Goal: Transaction & Acquisition: Download file/media

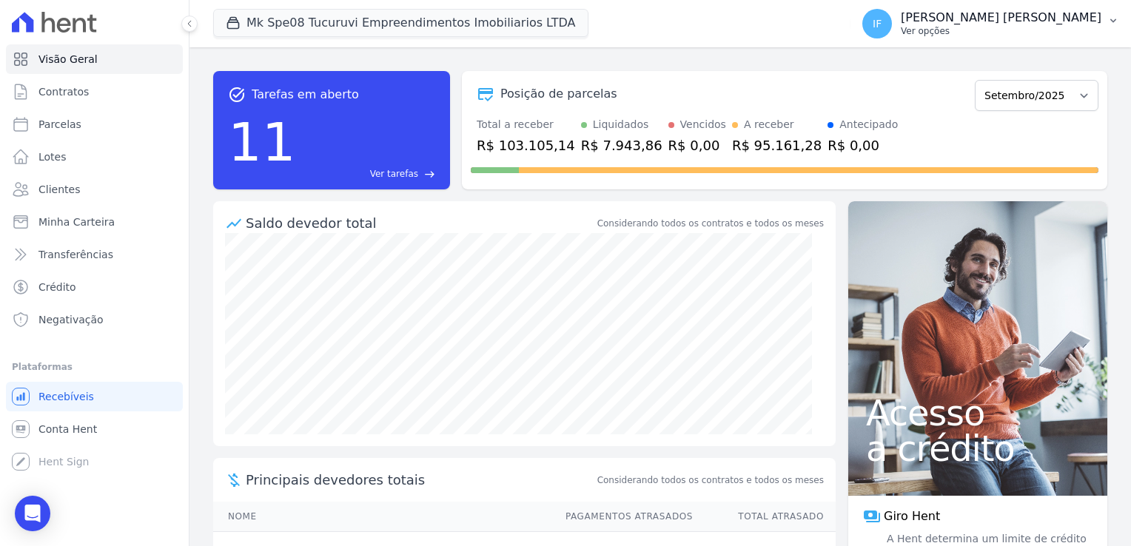
click at [1033, 4] on button "IF [PERSON_NAME] [PERSON_NAME] Ver opções" at bounding box center [991, 23] width 281 height 41
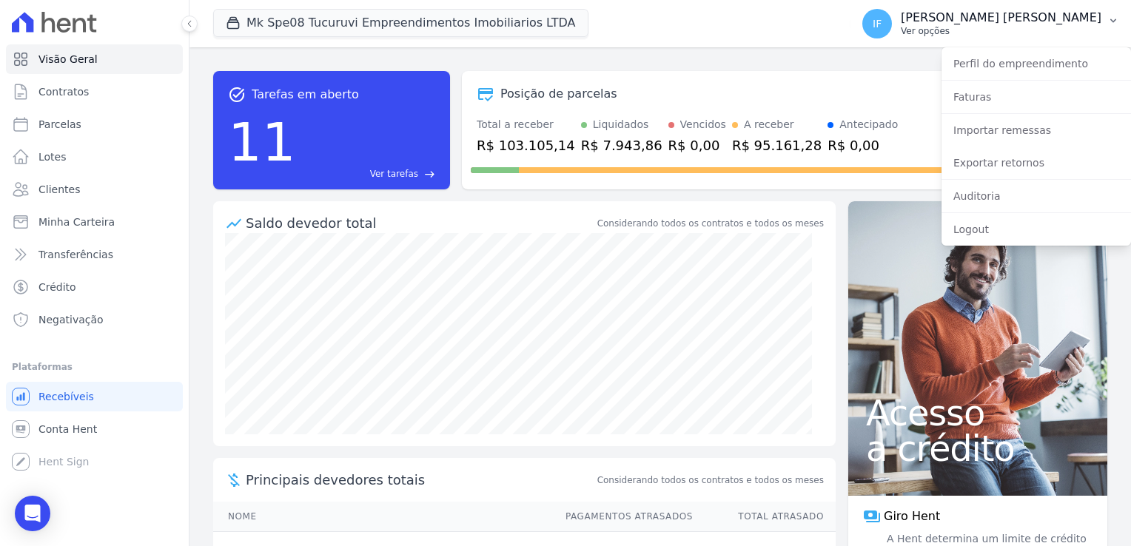
click at [1014, 34] on p "Ver opções" at bounding box center [1001, 31] width 201 height 12
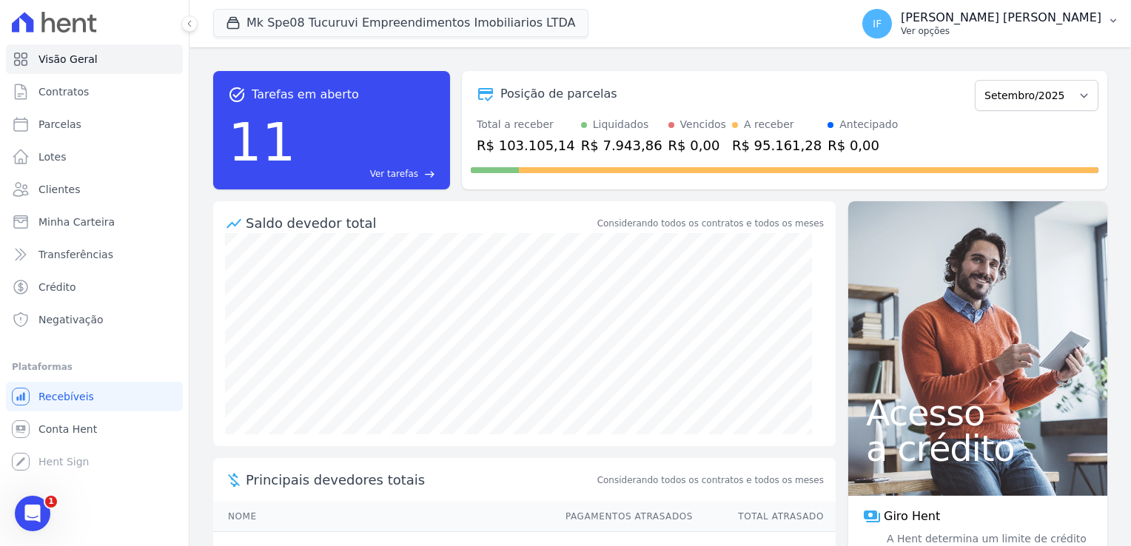
click at [1007, 27] on p "Ver opções" at bounding box center [1001, 31] width 201 height 12
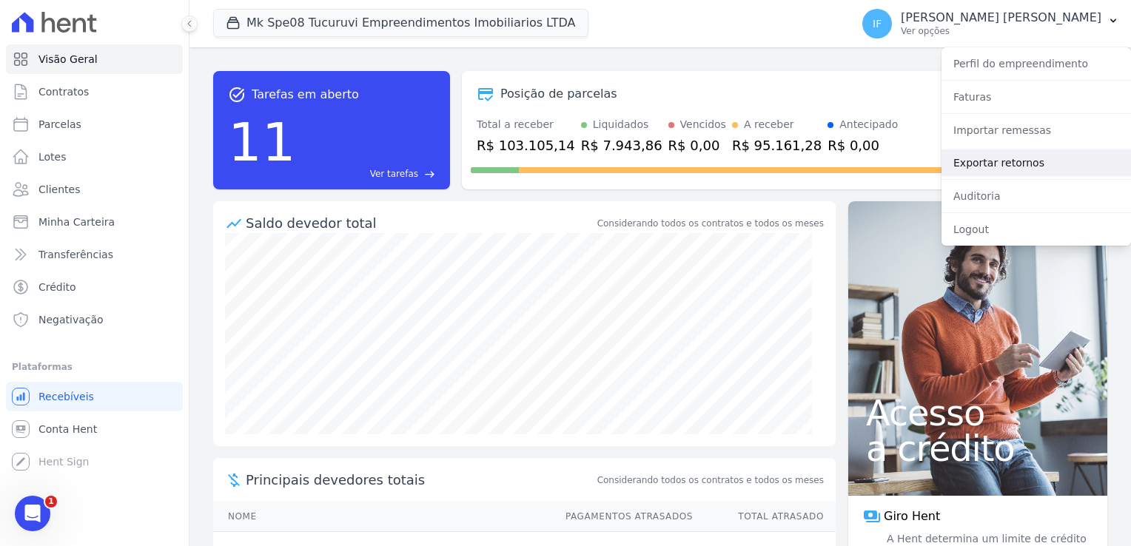
click at [1020, 166] on link "Exportar retornos" at bounding box center [1036, 163] width 189 height 27
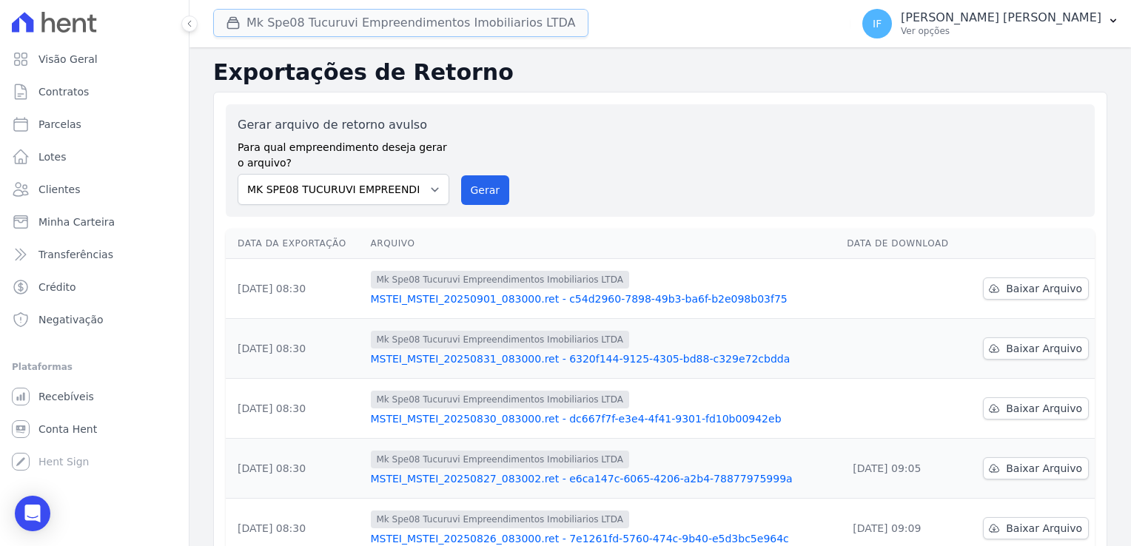
click at [518, 28] on button "Mk Spe08 Tucuruvi Empreendimentos Imobiliarios LTDA" at bounding box center [400, 23] width 375 height 28
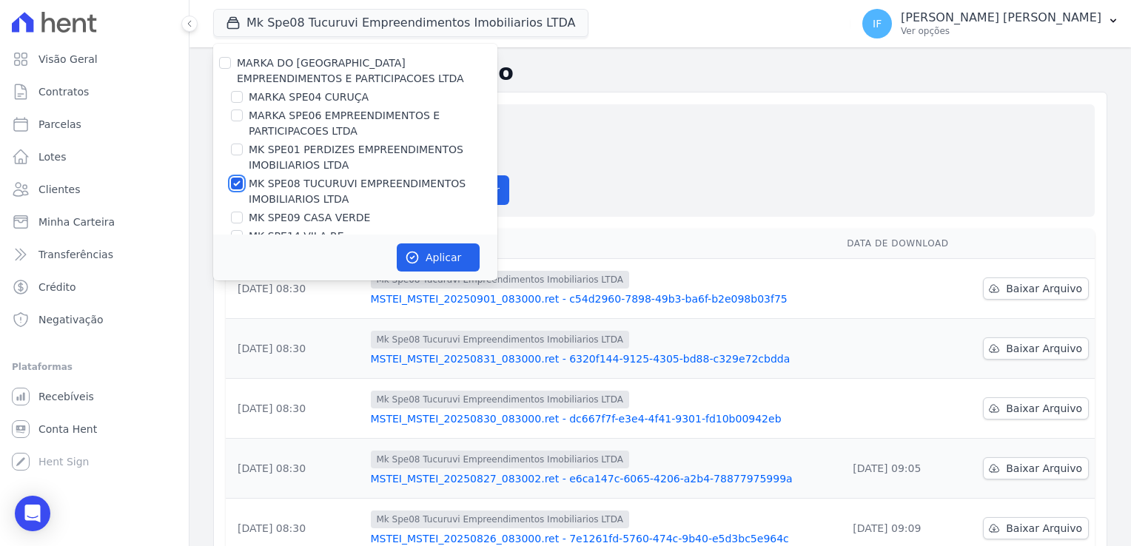
click at [244, 181] on div "MK SPE08 TUCURUVI EMPREENDIMENTOS IMOBILIARIOS LTDA" at bounding box center [355, 191] width 284 height 31
click at [237, 182] on input "MK SPE08 TUCURUVI EMPREENDIMENTOS IMOBILIARIOS LTDA" at bounding box center [237, 184] width 12 height 12
checkbox input "false"
click at [227, 64] on input "MARKA DO [GEOGRAPHIC_DATA] EMPREENDIMENTOS E PARTICIPACOES LTDA" at bounding box center [225, 63] width 12 height 12
checkbox input "true"
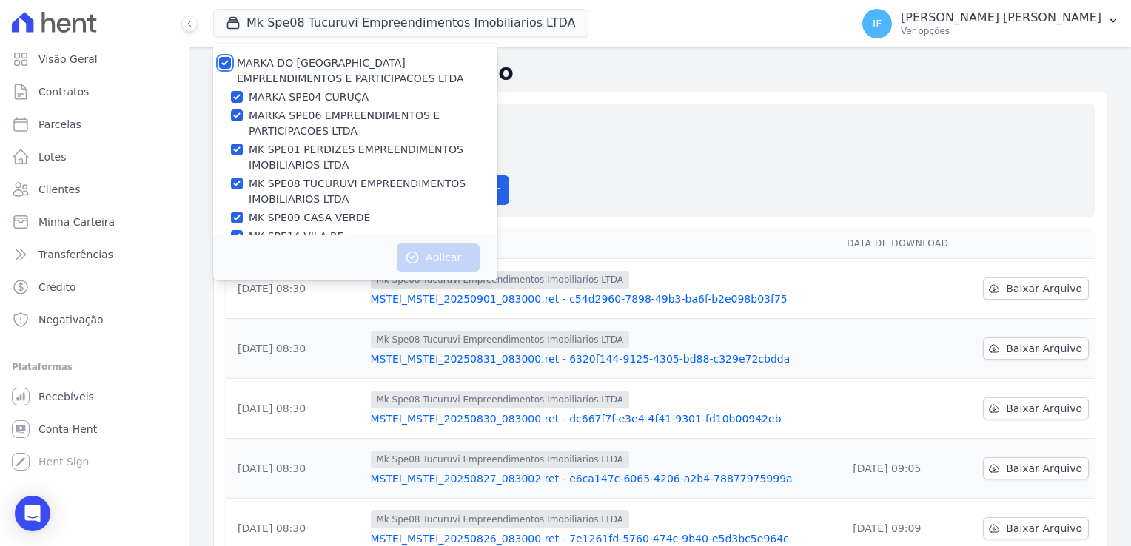
checkbox input "true"
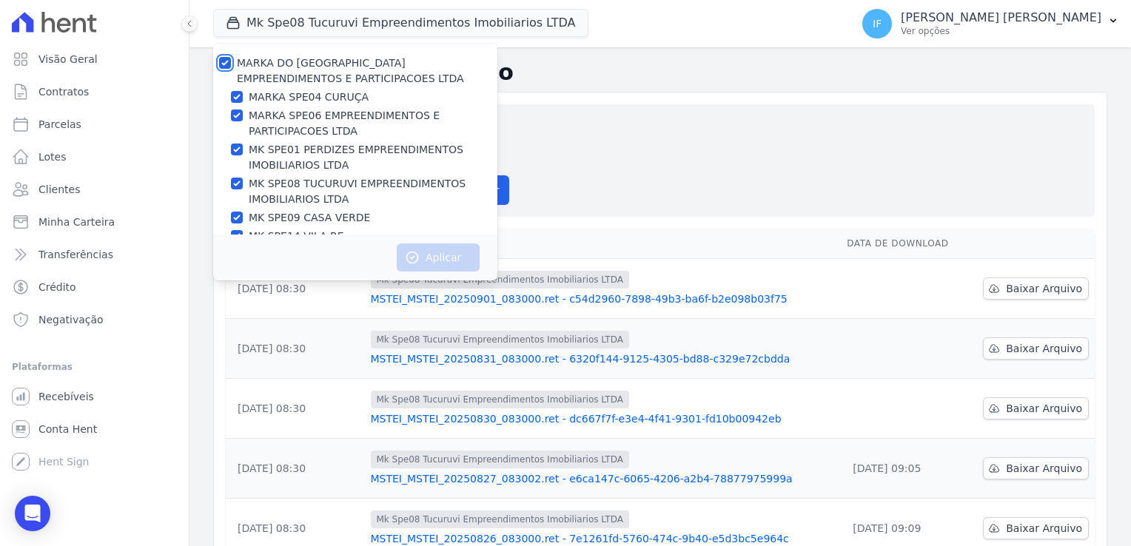
checkbox input "true"
click at [227, 64] on input "MARKA DO [GEOGRAPHIC_DATA] EMPREENDIMENTOS E PARTICIPACOES LTDA" at bounding box center [225, 63] width 12 height 12
checkbox input "false"
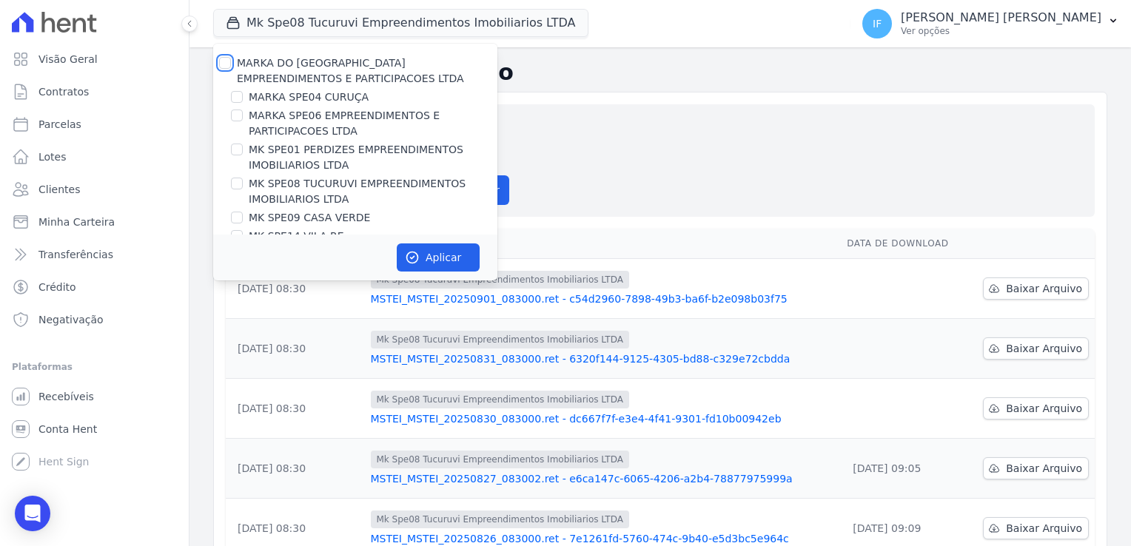
checkbox input "false"
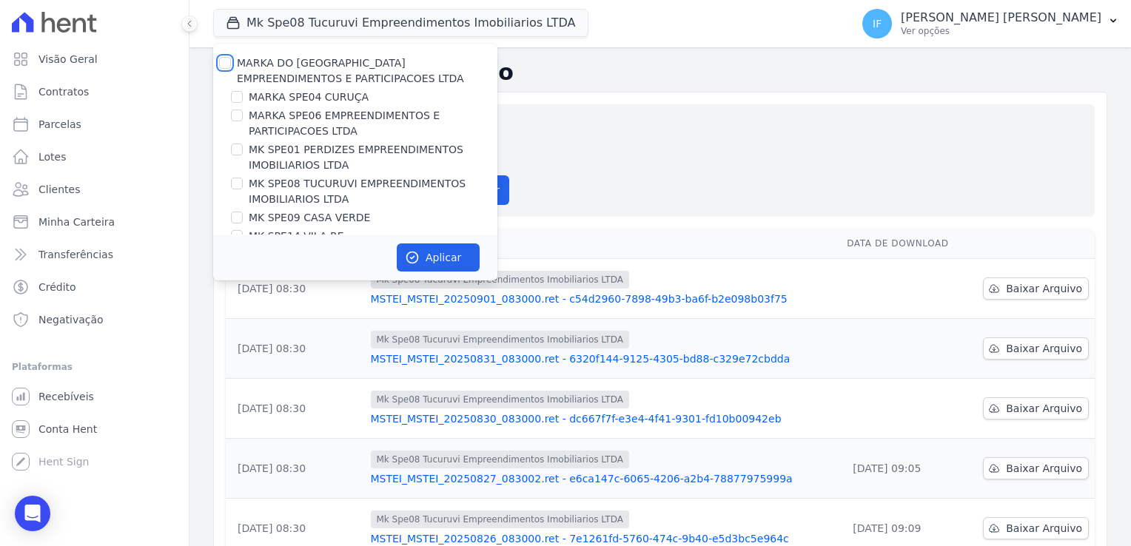
checkbox input "false"
click at [238, 98] on input "MARKA SPE04 CURUÇA" at bounding box center [237, 97] width 12 height 12
checkbox input "true"
click at [440, 256] on button "Aplicar" at bounding box center [438, 258] width 83 height 28
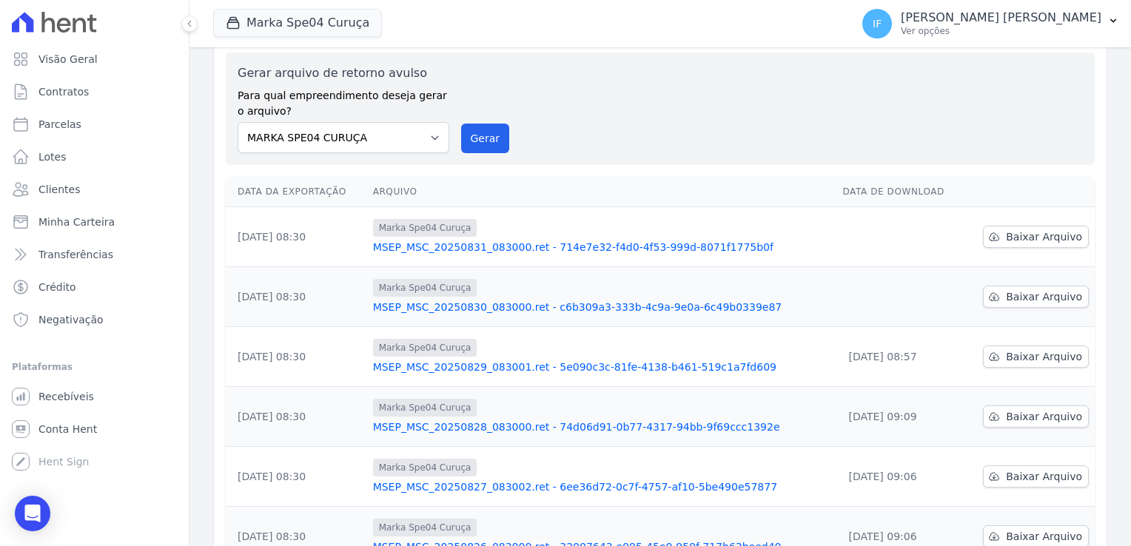
scroll to position [74, 0]
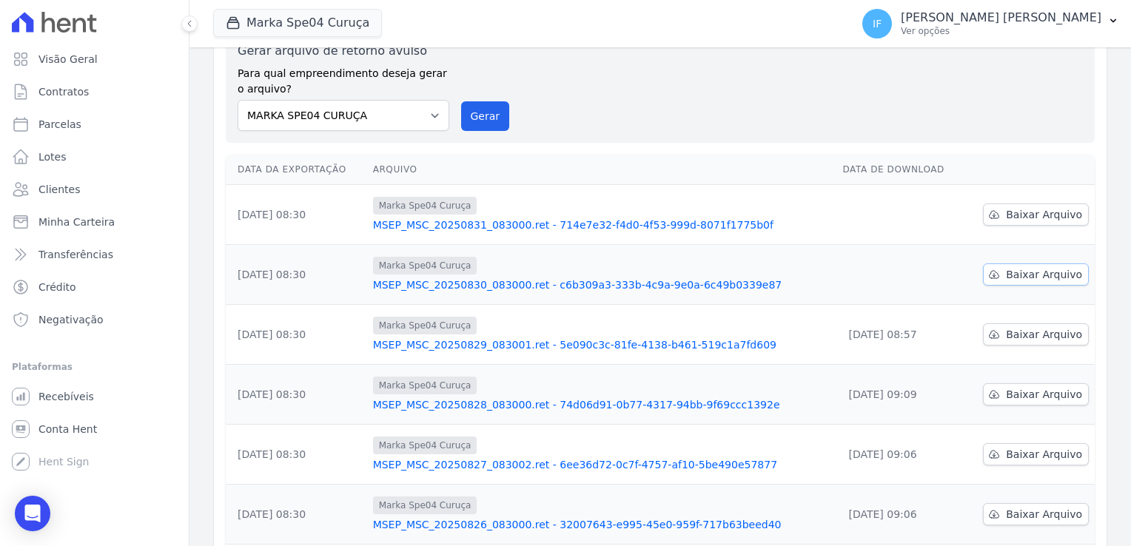
click at [1024, 268] on span "Baixar Arquivo" at bounding box center [1044, 274] width 76 height 15
click at [988, 215] on icon at bounding box center [994, 215] width 12 height 12
click at [989, 212] on icon at bounding box center [994, 215] width 12 height 12
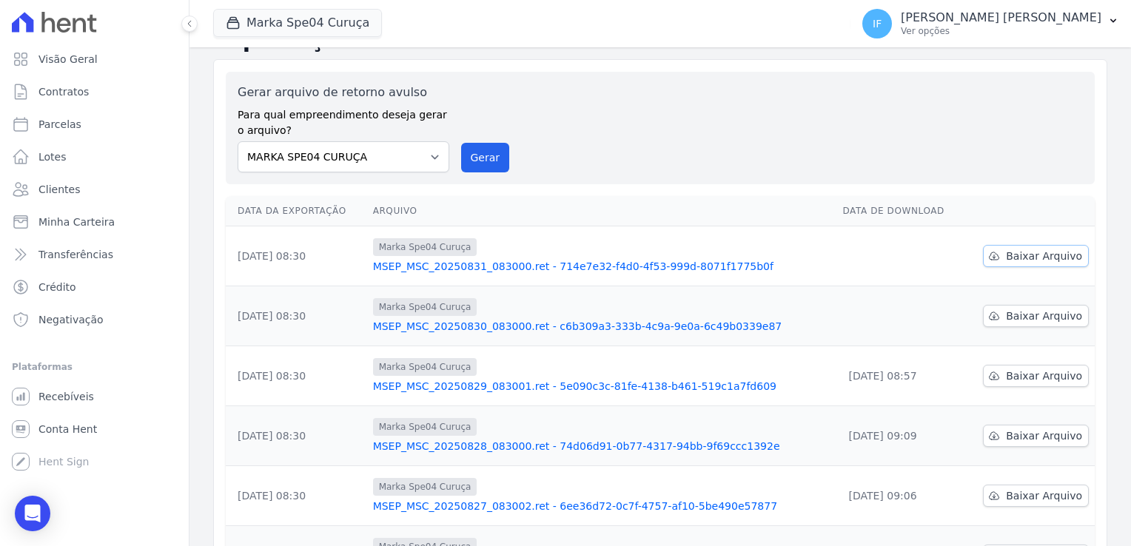
scroll to position [0, 0]
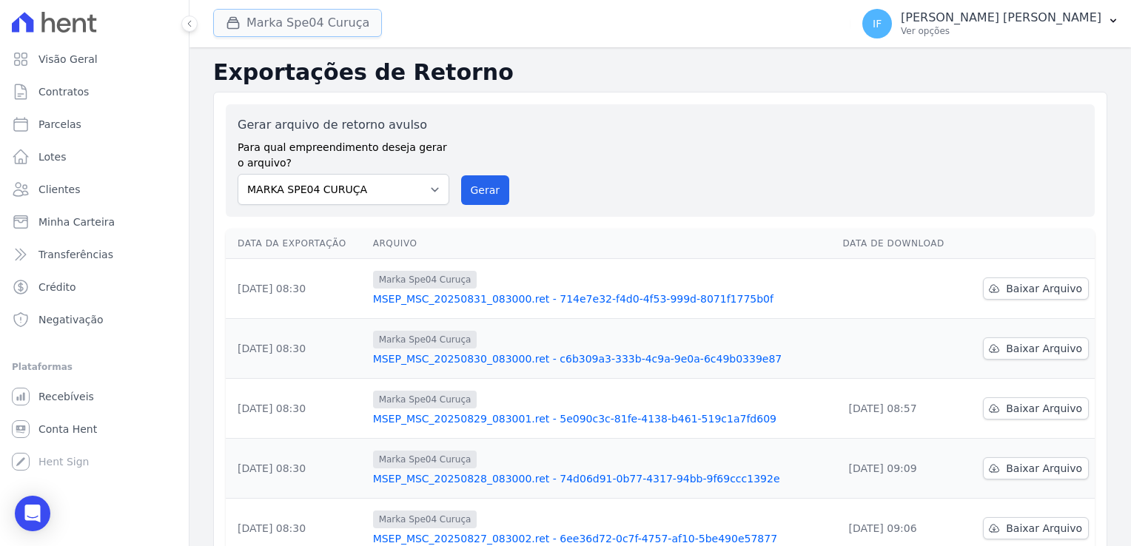
click at [320, 20] on button "Marka Spe04 Curuça" at bounding box center [297, 23] width 169 height 28
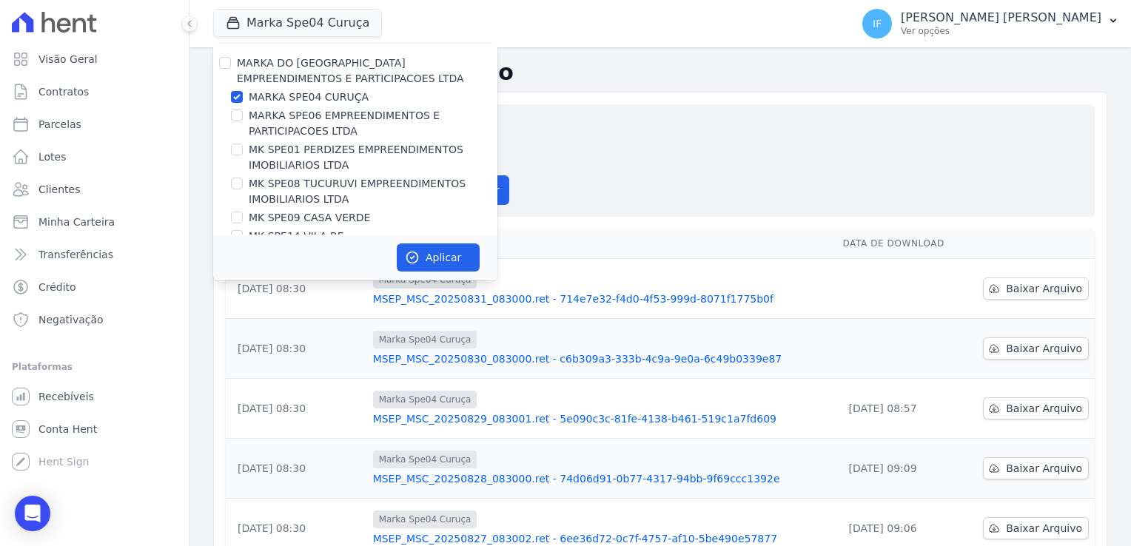
click at [243, 99] on div "MARKA SPE04 CURUÇA" at bounding box center [355, 98] width 284 height 16
click at [238, 98] on input "MARKA SPE04 CURUÇA" at bounding box center [237, 97] width 12 height 12
checkbox input "false"
click at [238, 115] on input "MARKA SPE06 EMPREENDIMENTOS E PARTICIPACOES LTDA" at bounding box center [237, 116] width 12 height 12
checkbox input "true"
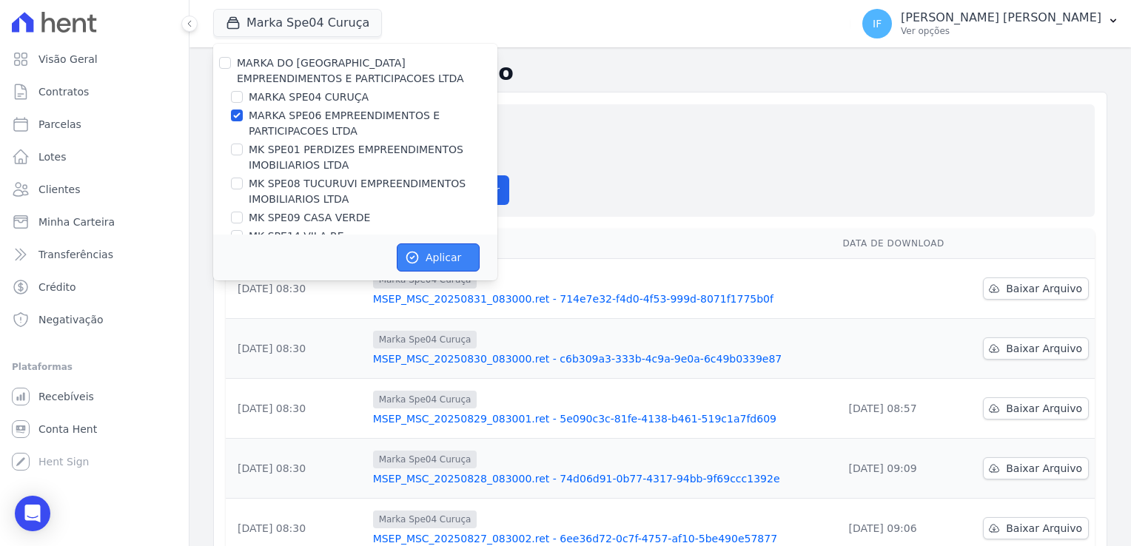
click at [442, 261] on button "Aplicar" at bounding box center [438, 258] width 83 height 28
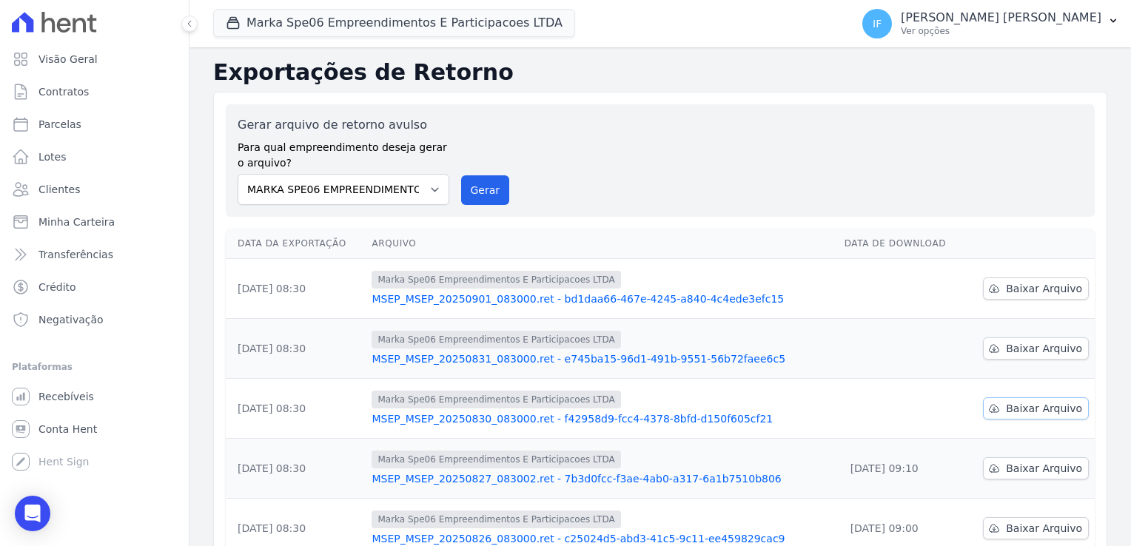
click at [1037, 404] on span "Baixar Arquivo" at bounding box center [1044, 408] width 76 height 15
click at [1037, 346] on span "Baixar Arquivo" at bounding box center [1044, 348] width 76 height 15
click at [996, 286] on link "Baixar Arquivo" at bounding box center [1036, 289] width 106 height 22
click at [990, 349] on icon at bounding box center [995, 348] width 10 height 7
click at [622, 163] on div "Gerar arquivo de retorno avulso Para qual empreendimento deseja gerar o arquivo…" at bounding box center [660, 160] width 845 height 89
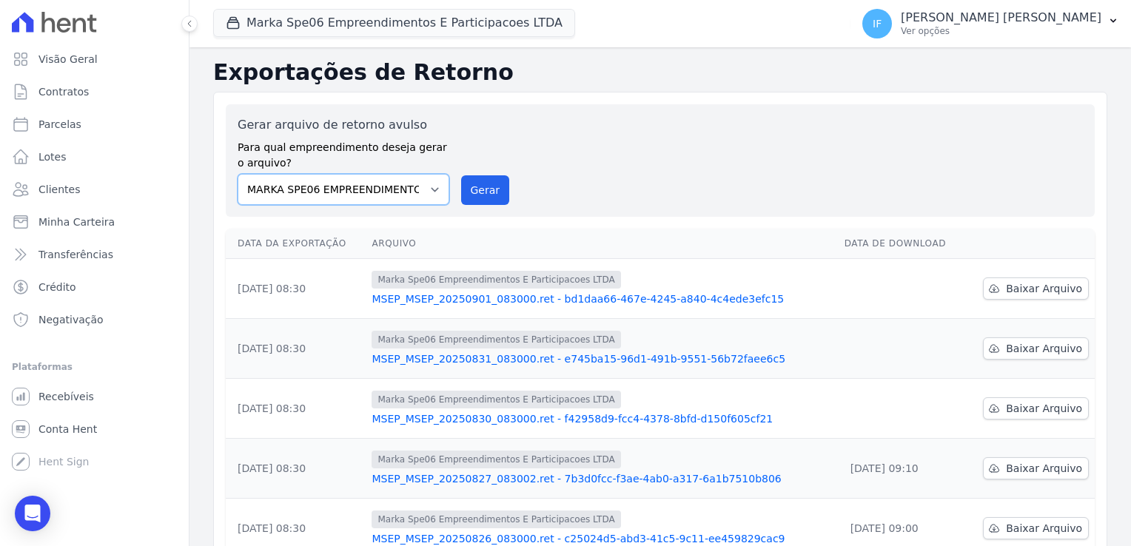
click at [430, 185] on select "MARKA SPE04 CURUÇA MARKA SPE06 EMPREENDIMENTOS E PARTICIPACOES LTDA MK SPE01 PE…" at bounding box center [344, 189] width 212 height 31
click at [573, 117] on div "Gerar arquivo de retorno avulso Para qual empreendimento deseja gerar o arquivo…" at bounding box center [660, 160] width 845 height 89
click at [439, 19] on button "Marka Spe06 Empreendimentos E Participacoes LTDA" at bounding box center [394, 23] width 362 height 28
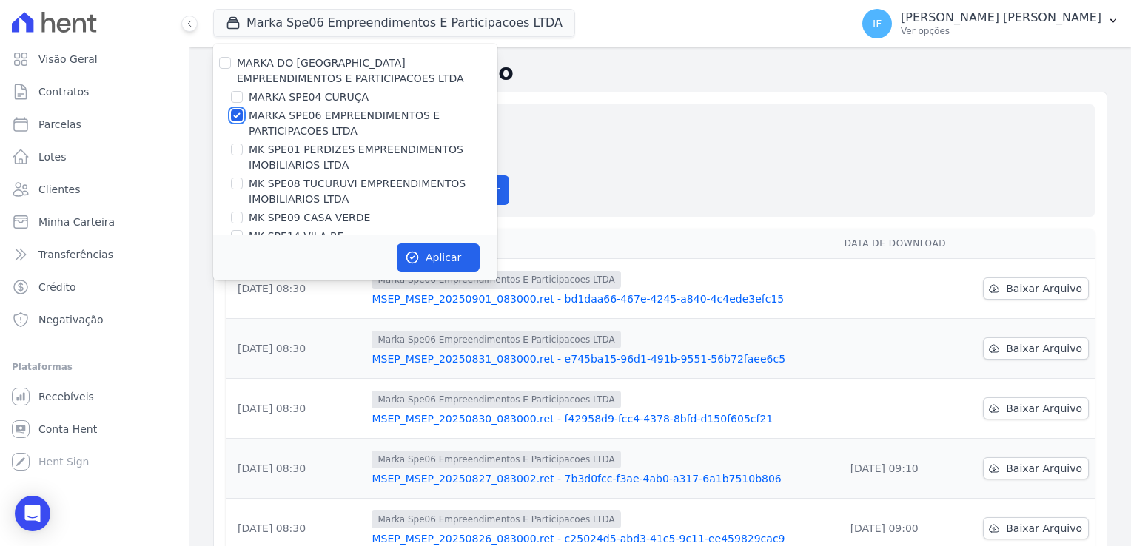
click at [240, 113] on input "MARKA SPE06 EMPREENDIMENTOS E PARTICIPACOES LTDA" at bounding box center [237, 116] width 12 height 12
checkbox input "false"
click at [242, 147] on input "MK SPE01 PERDIZES EMPREENDIMENTOS IMOBILIARIOS LTDA" at bounding box center [237, 150] width 12 height 12
checkbox input "true"
click at [444, 253] on button "Aplicar" at bounding box center [438, 258] width 83 height 28
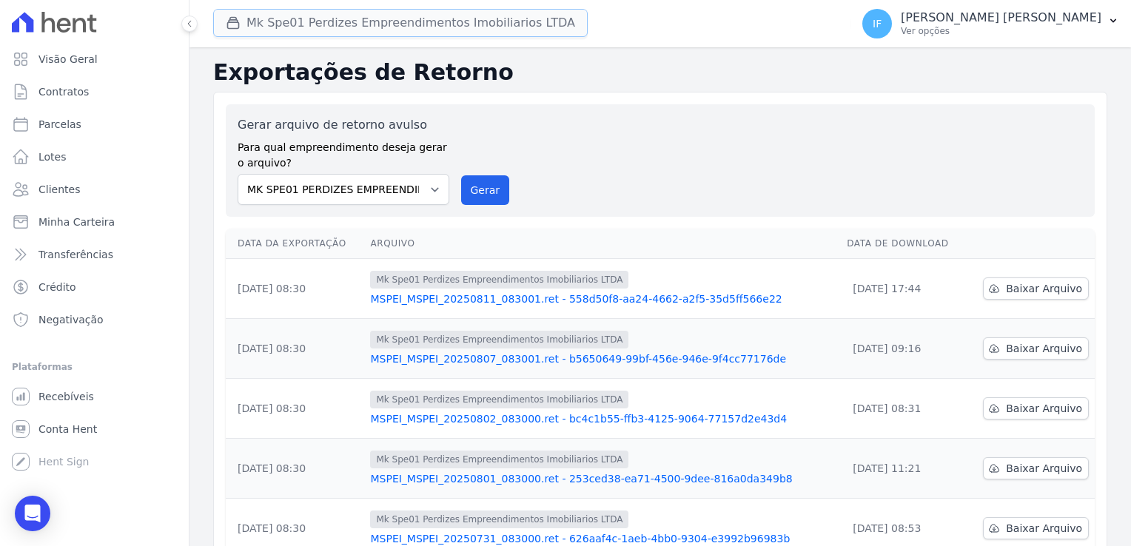
click at [469, 21] on button "Mk Spe01 Perdizes Empreendimentos Imobiliarios LTDA" at bounding box center [400, 23] width 375 height 28
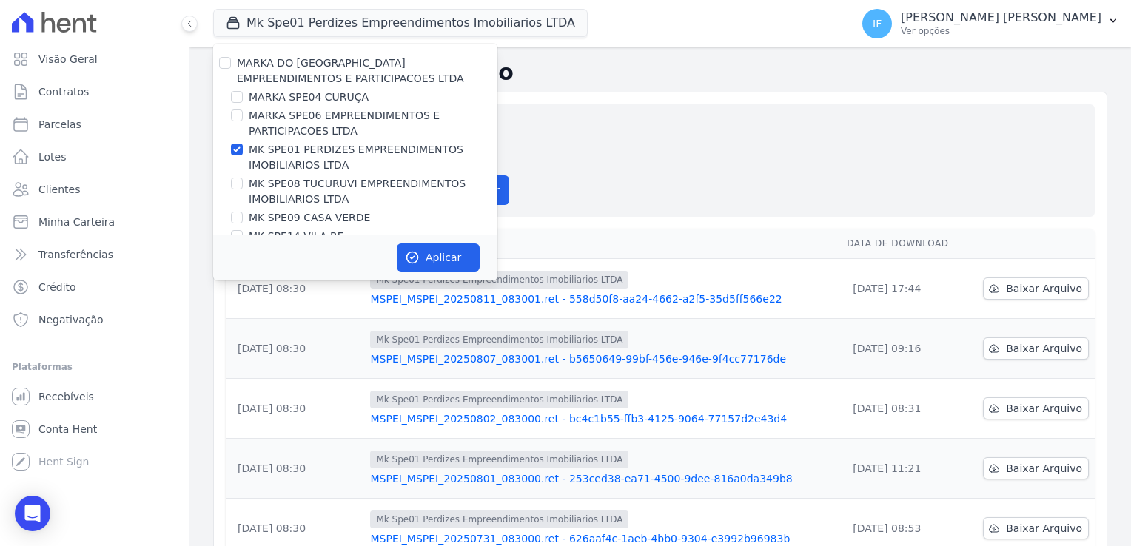
click at [252, 149] on label "MK SPE01 PERDIZES EMPREENDIMENTOS IMOBILIARIOS LTDA" at bounding box center [373, 157] width 249 height 31
click at [243, 149] on input "MK SPE01 PERDIZES EMPREENDIMENTOS IMOBILIARIOS LTDA" at bounding box center [237, 150] width 12 height 12
checkbox input "false"
click at [237, 184] on input "MK SPE08 TUCURUVI EMPREENDIMENTOS IMOBILIARIOS LTDA" at bounding box center [237, 184] width 12 height 12
checkbox input "true"
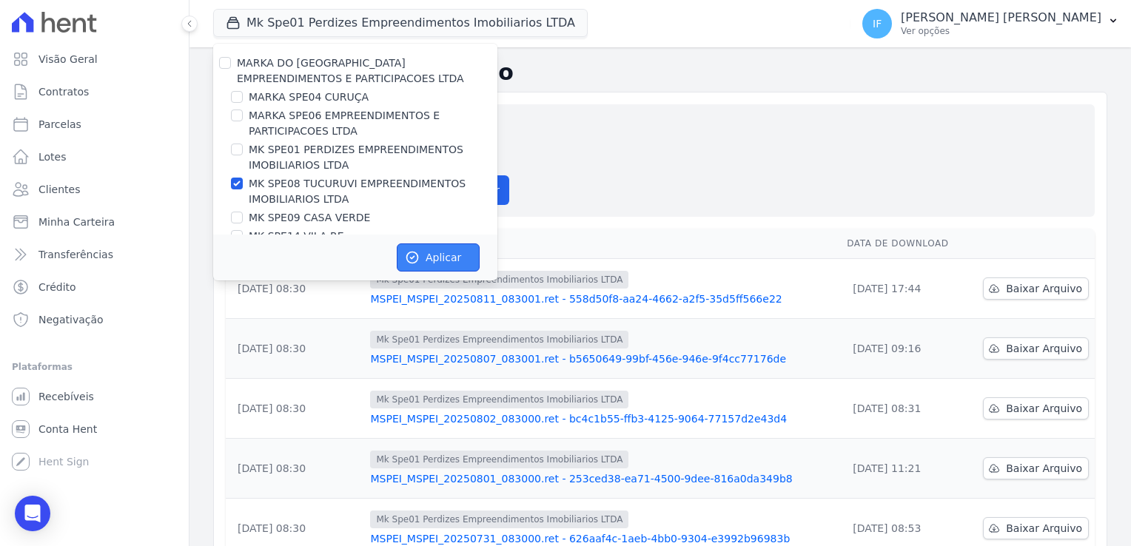
click at [443, 255] on button "Aplicar" at bounding box center [438, 258] width 83 height 28
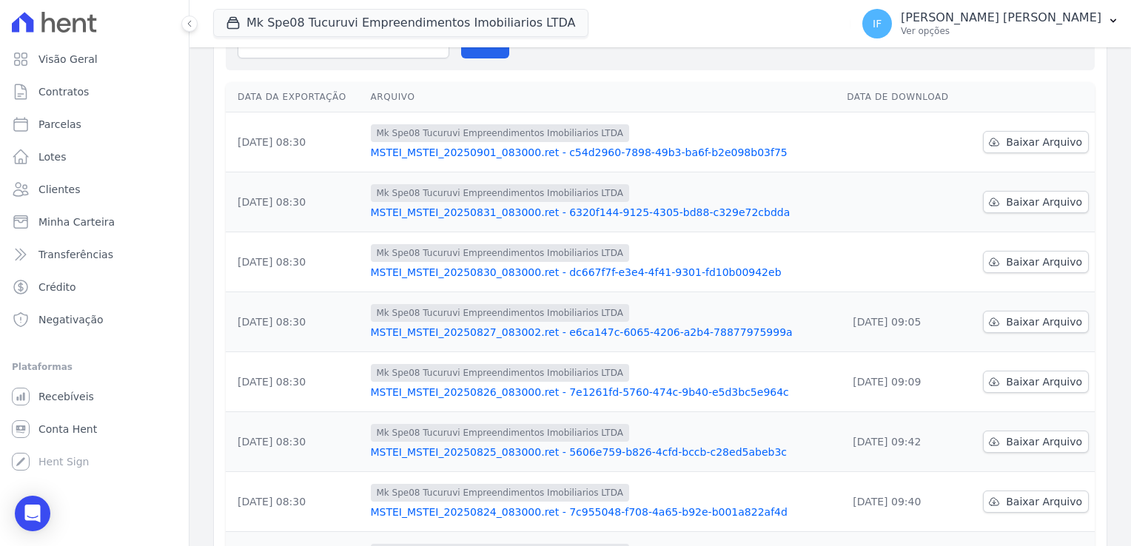
scroll to position [74, 0]
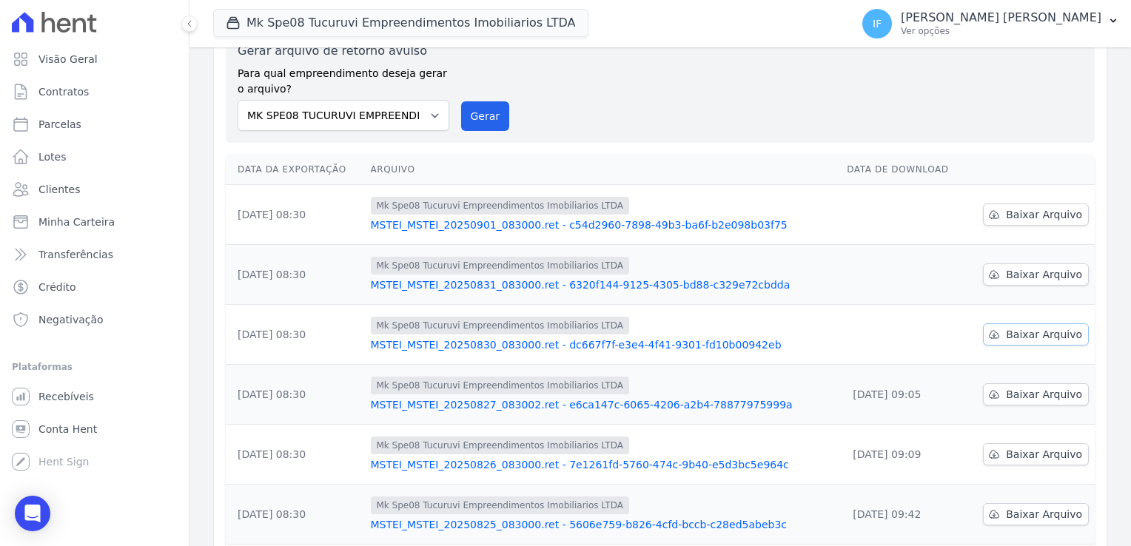
click at [1030, 335] on span "Baixar Arquivo" at bounding box center [1044, 334] width 76 height 15
click at [1030, 272] on span "Baixar Arquivo" at bounding box center [1044, 274] width 76 height 15
click at [991, 213] on icon at bounding box center [994, 215] width 12 height 12
click at [323, 17] on button "Mk Spe08 Tucuruvi Empreendimentos Imobiliarios LTDA" at bounding box center [400, 23] width 375 height 28
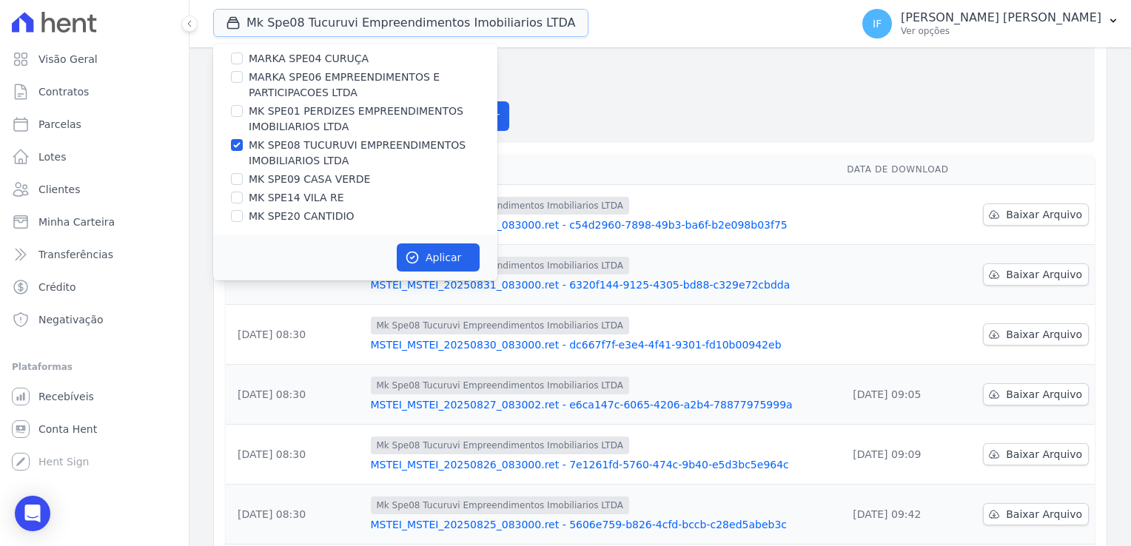
scroll to position [39, 0]
click at [243, 147] on div "MK SPE08 TUCURUVI EMPREENDIMENTOS IMOBILIARIOS LTDA" at bounding box center [355, 152] width 284 height 31
click at [241, 146] on input "MK SPE08 TUCURUVI EMPREENDIMENTOS IMOBILIARIOS LTDA" at bounding box center [237, 144] width 12 height 12
checkbox input "false"
click at [240, 182] on input "MK SPE09 CASA VERDE" at bounding box center [237, 178] width 12 height 12
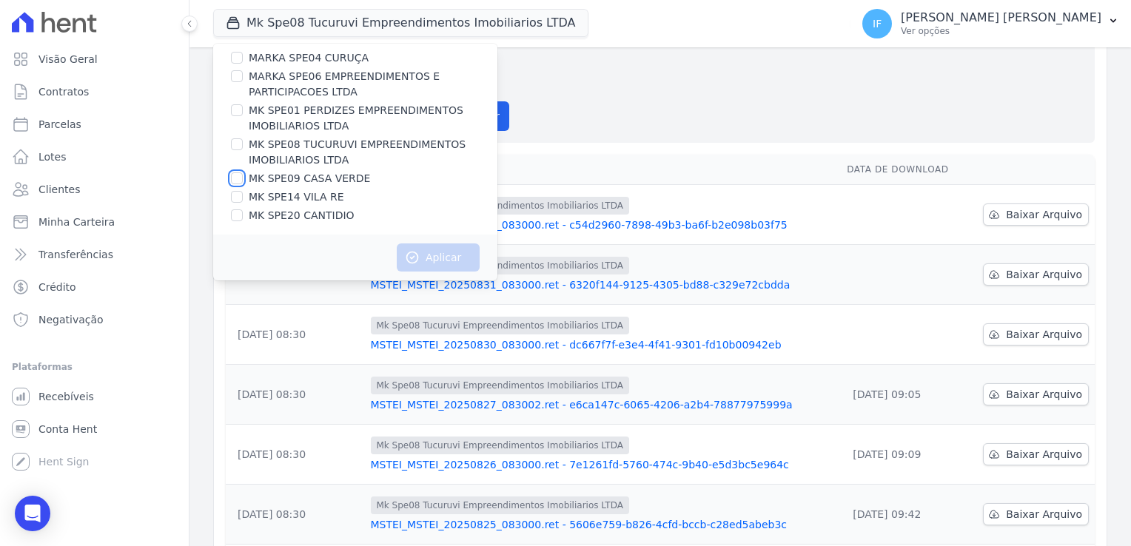
checkbox input "true"
click at [441, 258] on button "Aplicar" at bounding box center [438, 258] width 83 height 28
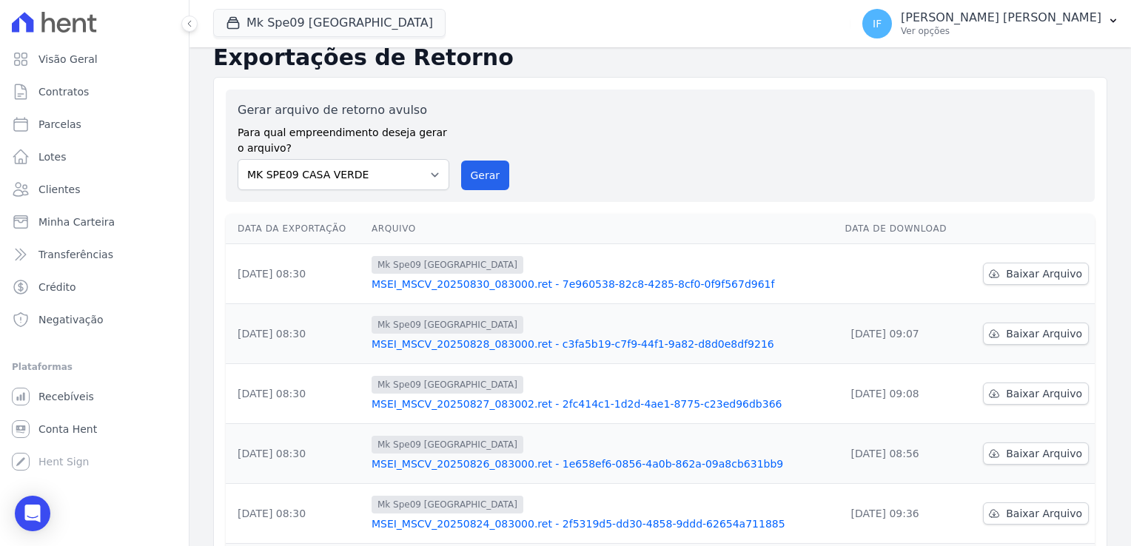
scroll to position [0, 0]
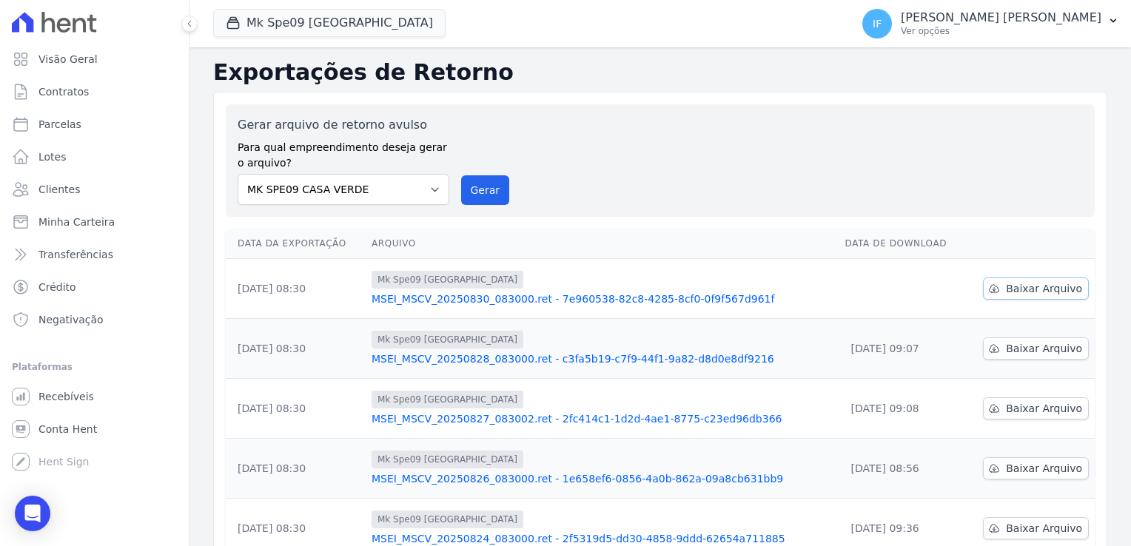
click at [1028, 289] on span "Baixar Arquivo" at bounding box center [1044, 288] width 76 height 15
click at [990, 283] on icon at bounding box center [994, 289] width 12 height 12
click at [656, 180] on div "Gerar arquivo de retorno avulso Para qual empreendimento deseja gerar o arquivo…" at bounding box center [660, 160] width 845 height 89
click at [423, 186] on select "MARKA SPE04 CURUÇA MARKA SPE06 EMPREENDIMENTOS E PARTICIPACOES LTDA MK SPE01 PE…" at bounding box center [344, 189] width 212 height 31
click at [469, 138] on div "Gerar arquivo de retorno avulso Para qual empreendimento deseja gerar o arquivo…" at bounding box center [660, 160] width 845 height 89
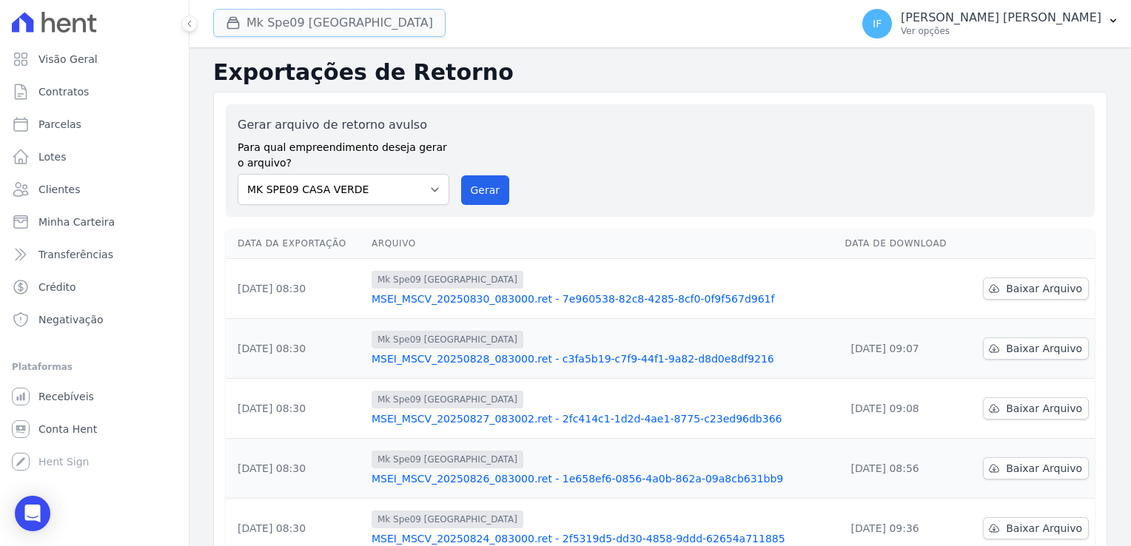
click at [342, 19] on button "Mk Spe09 [GEOGRAPHIC_DATA]" at bounding box center [329, 23] width 232 height 28
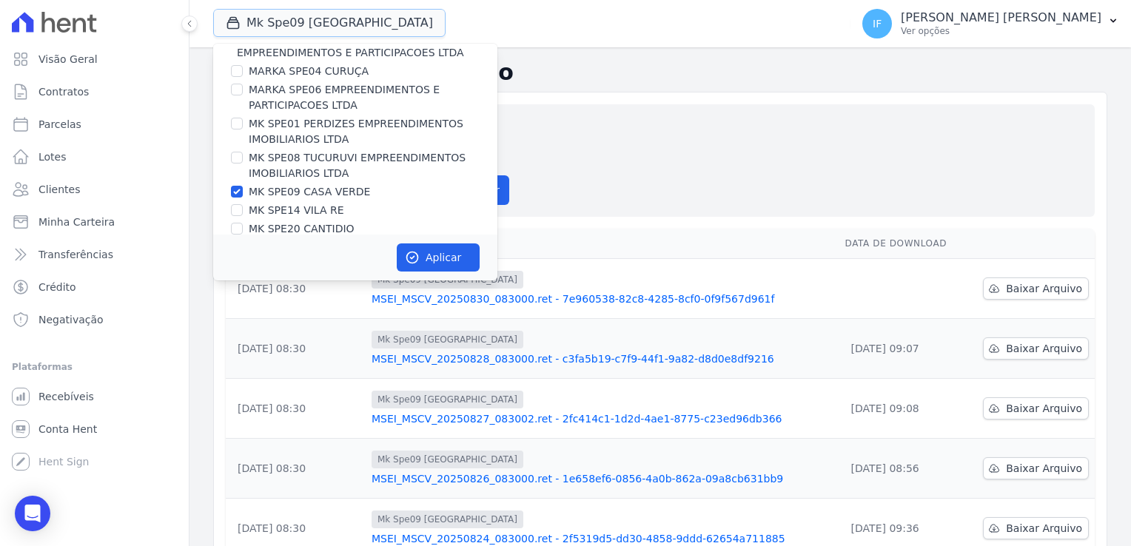
scroll to position [39, 0]
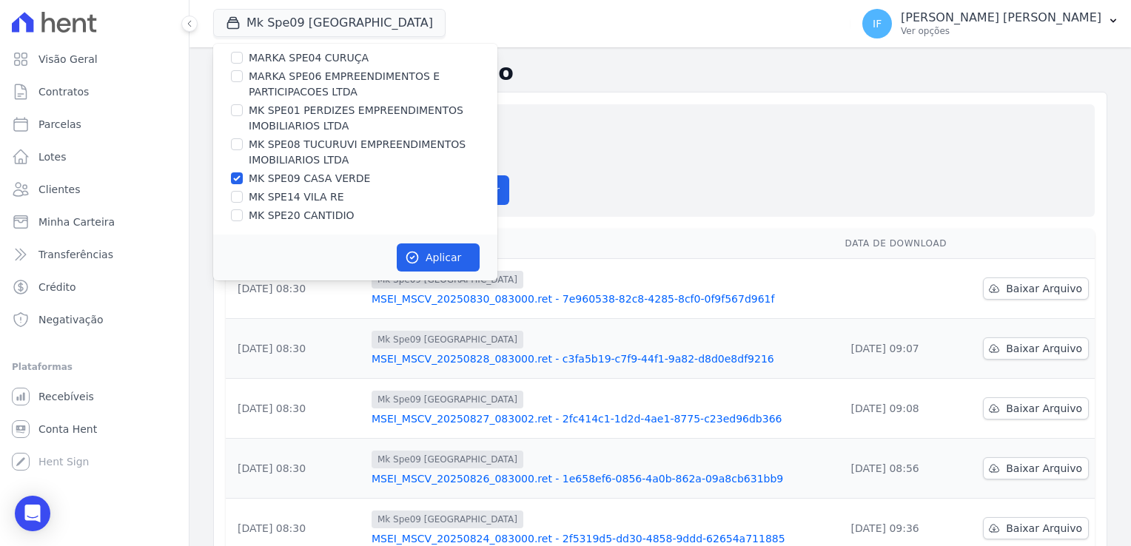
click at [232, 171] on div at bounding box center [237, 178] width 12 height 15
click at [239, 177] on input "MK SPE09 CASA VERDE" at bounding box center [237, 178] width 12 height 12
checkbox input "false"
click at [240, 195] on input "MK SPE14 VILA RE" at bounding box center [237, 197] width 12 height 12
checkbox input "true"
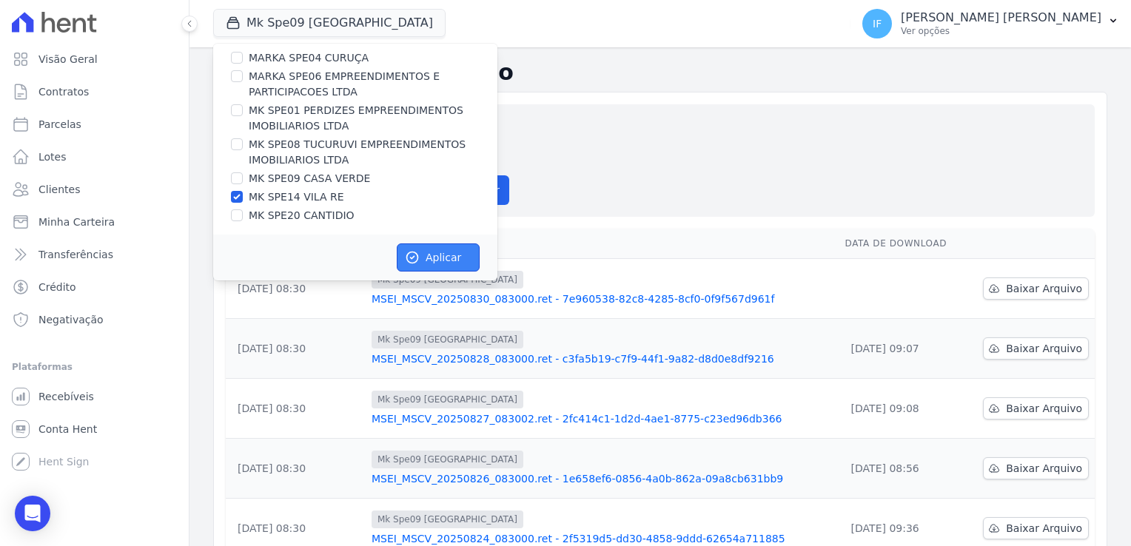
click at [435, 253] on button "Aplicar" at bounding box center [438, 258] width 83 height 28
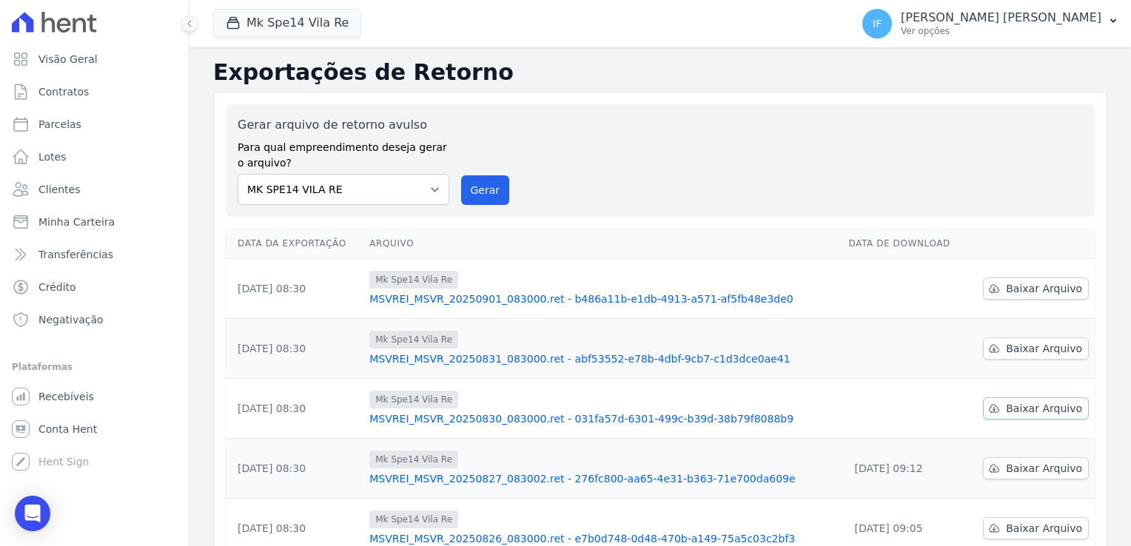
click at [1039, 407] on span "Baixar Arquivo" at bounding box center [1044, 408] width 76 height 15
click at [1012, 413] on span "Baixar Arquivo" at bounding box center [1044, 408] width 76 height 15
click at [990, 346] on icon at bounding box center [994, 349] width 12 height 12
click at [1016, 283] on span "Baixar Arquivo" at bounding box center [1044, 288] width 76 height 15
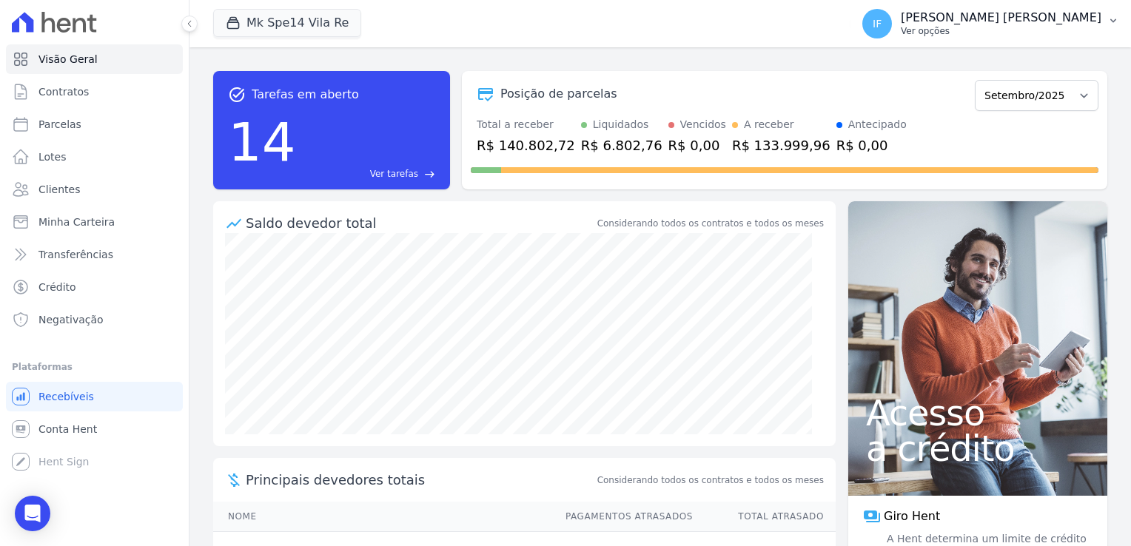
click at [1010, 28] on p "Ver opções" at bounding box center [1001, 31] width 201 height 12
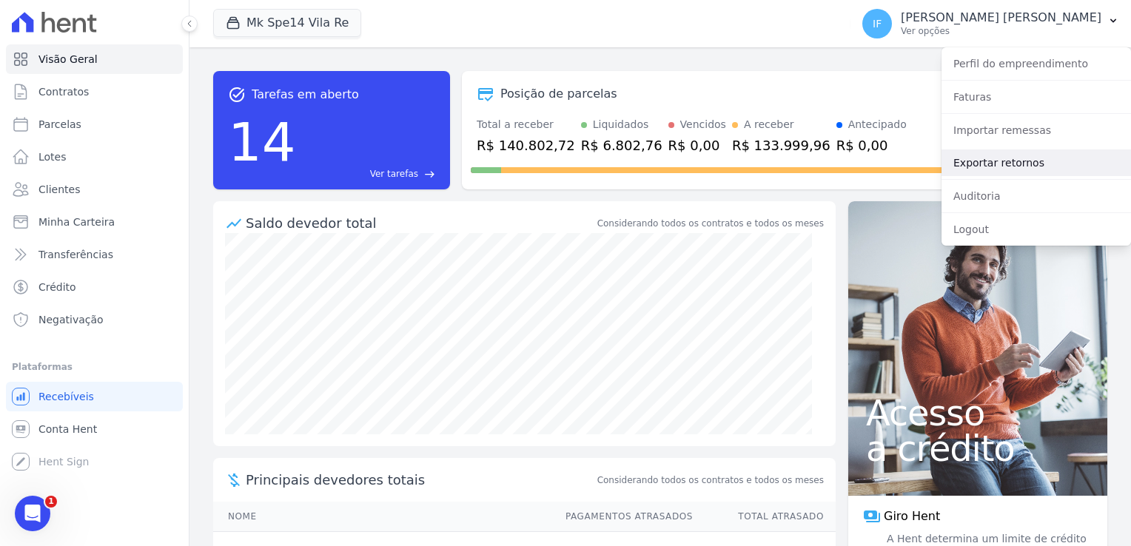
click at [1038, 170] on link "Exportar retornos" at bounding box center [1036, 163] width 189 height 27
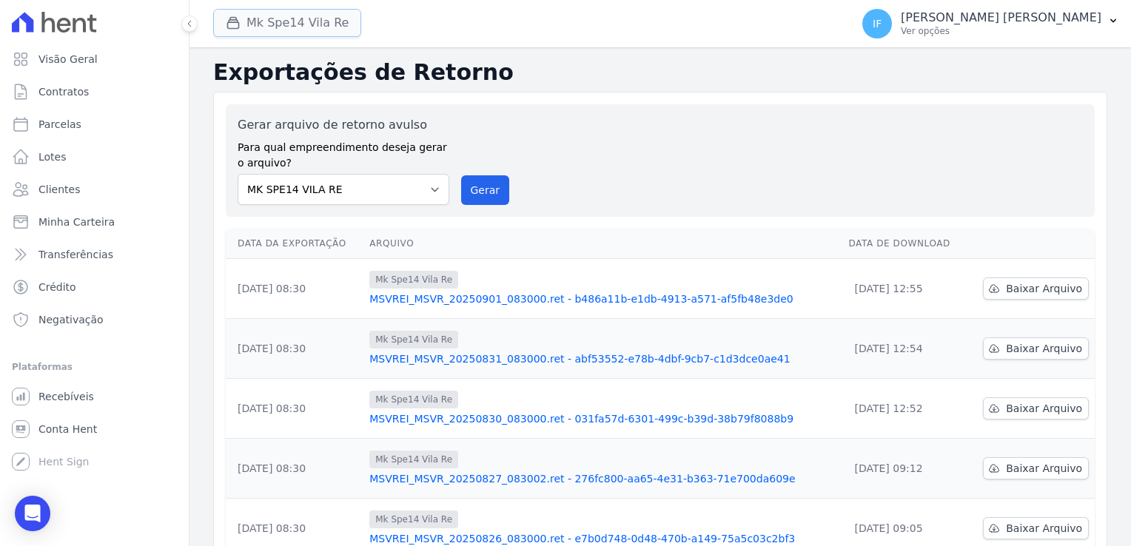
click at [255, 19] on button "Mk Spe14 Vila Re" at bounding box center [287, 23] width 148 height 28
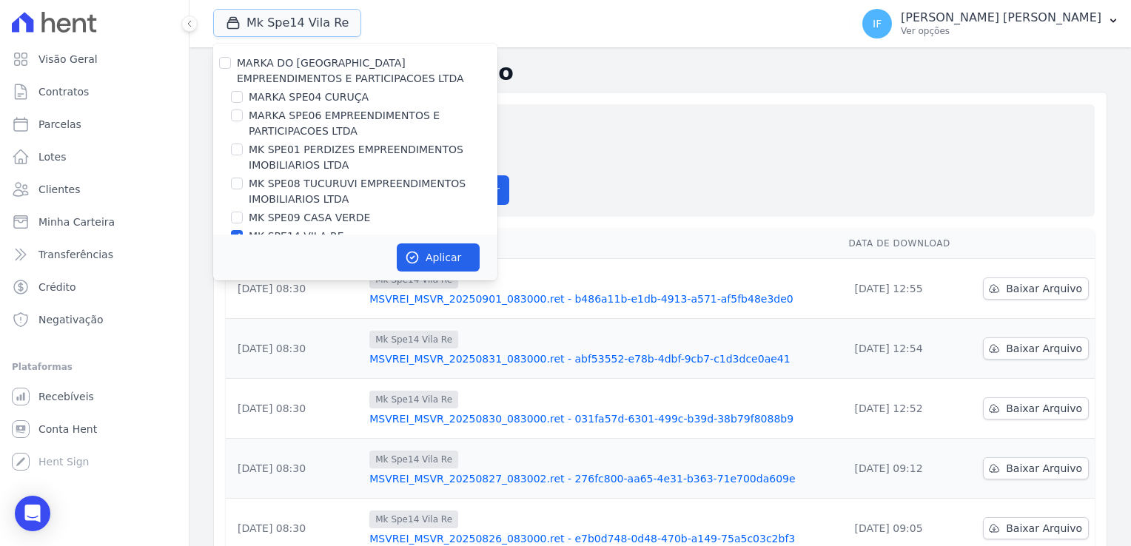
scroll to position [39, 0]
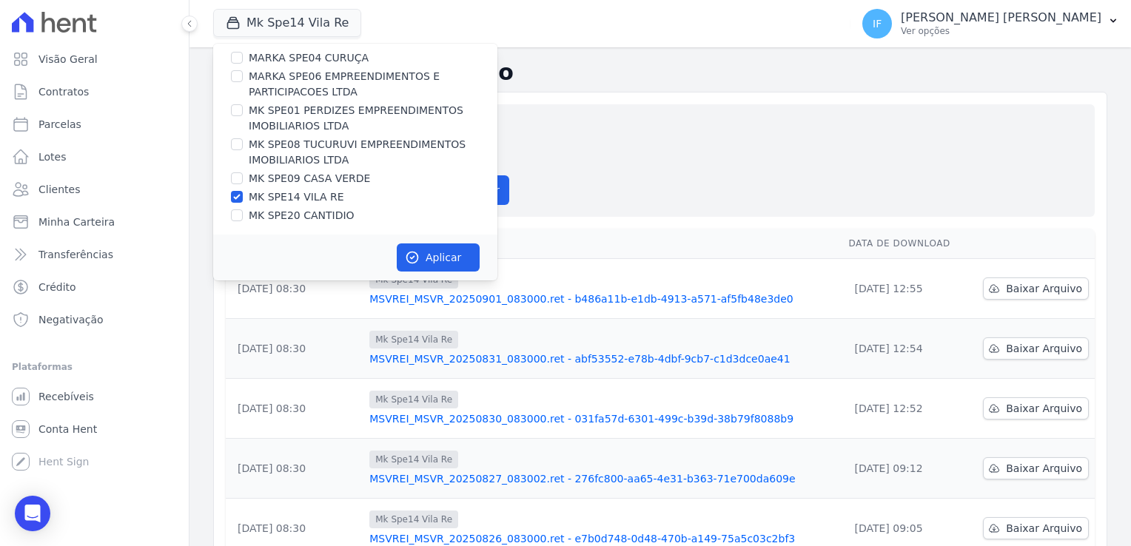
click at [238, 189] on div "MARKA DO BRASIL EMPREENDIMENTOS E PARTICIPACOES LTDA MARKA SPE04 CURUÇA MARKA S…" at bounding box center [355, 119] width 284 height 231
click at [237, 197] on input "MK SPE14 VILA RE" at bounding box center [237, 197] width 12 height 12
checkbox input "false"
drag, startPoint x: 239, startPoint y: 214, endPoint x: 246, endPoint y: 219, distance: 8.4
click at [239, 215] on input "MK SPE20 CANTIDIO" at bounding box center [237, 215] width 12 height 12
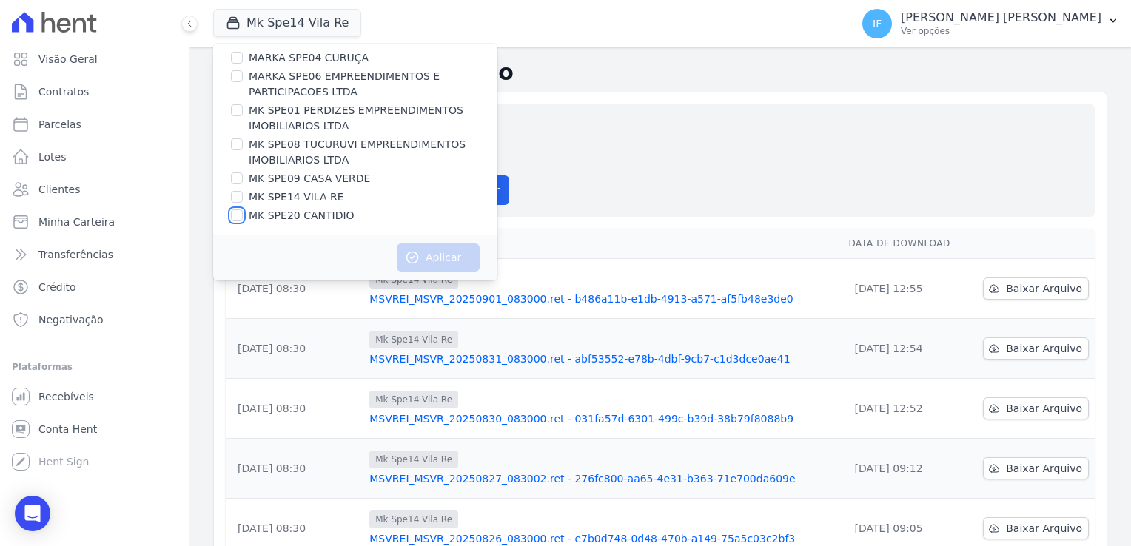
checkbox input "true"
click at [451, 258] on button "Aplicar" at bounding box center [438, 258] width 83 height 28
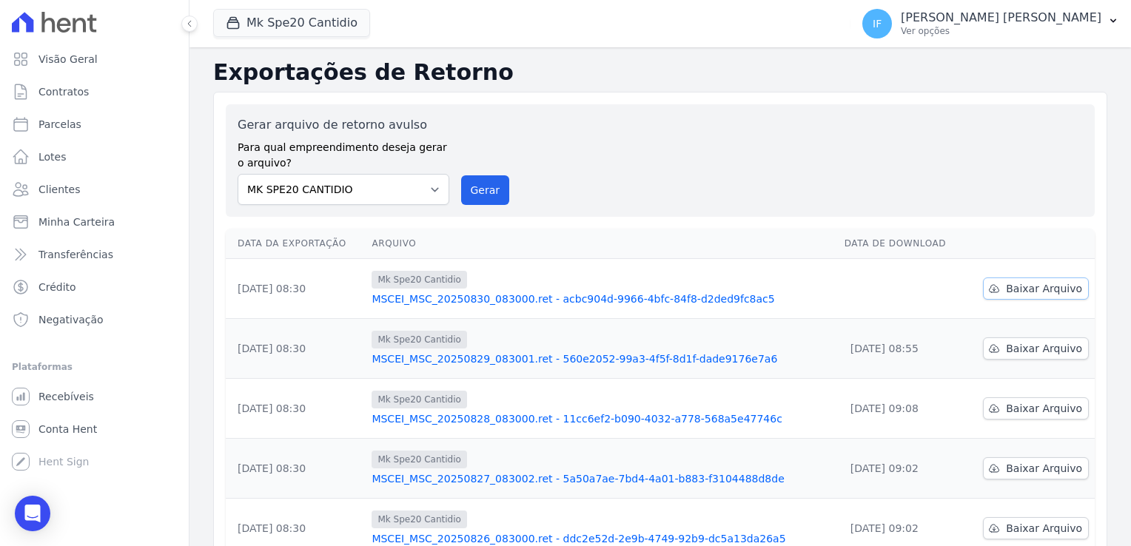
click at [1030, 284] on span "Baixar Arquivo" at bounding box center [1044, 288] width 76 height 15
click at [236, 16] on icon "button" at bounding box center [233, 23] width 15 height 15
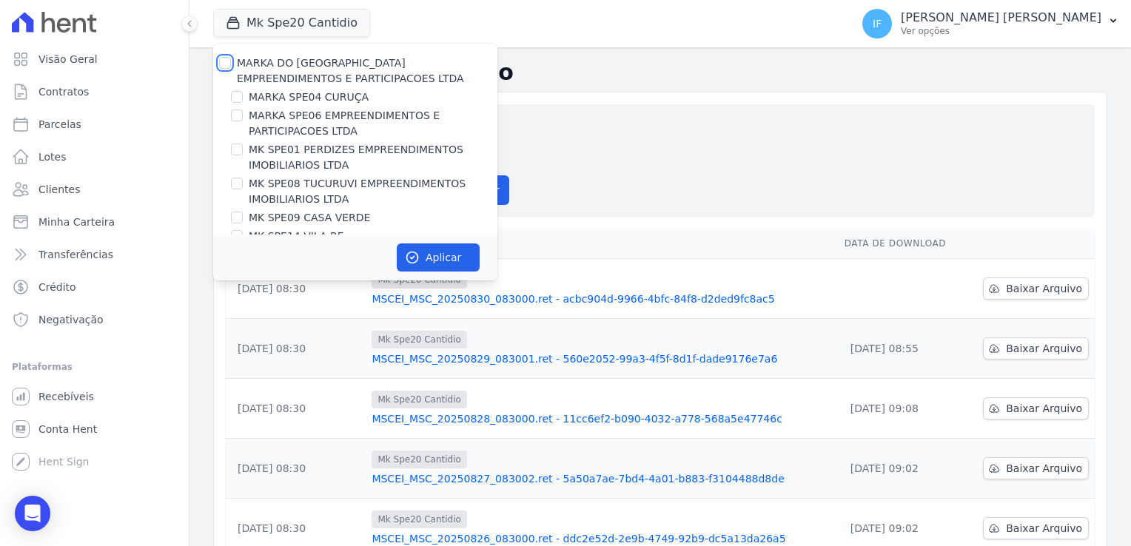
click at [222, 59] on input "MARKA DO [GEOGRAPHIC_DATA] EMPREENDIMENTOS E PARTICIPACOES LTDA" at bounding box center [225, 63] width 12 height 12
checkbox input "true"
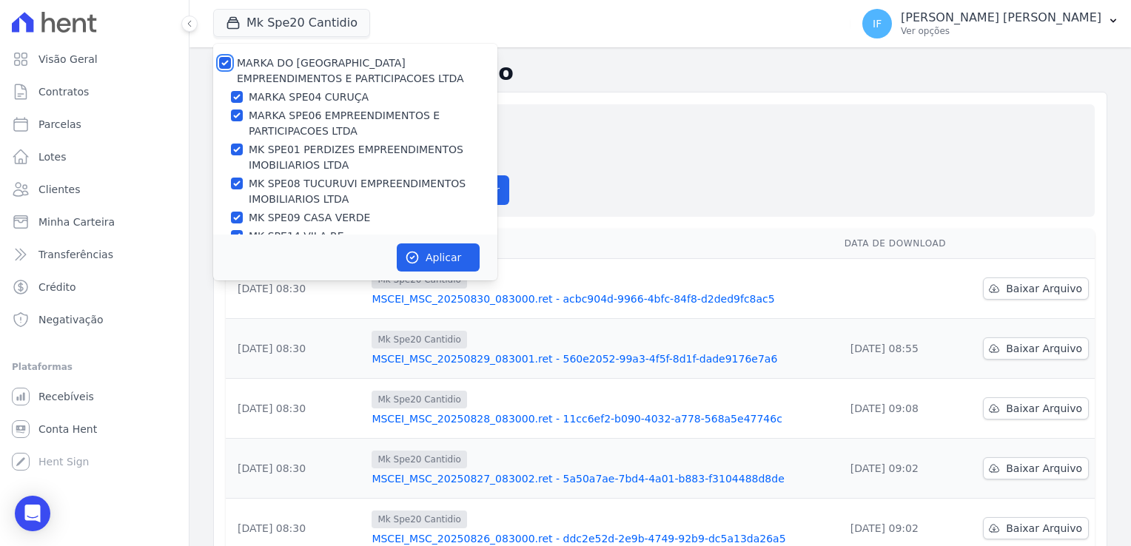
checkbox input "true"
click at [449, 266] on button "Aplicar" at bounding box center [438, 258] width 83 height 28
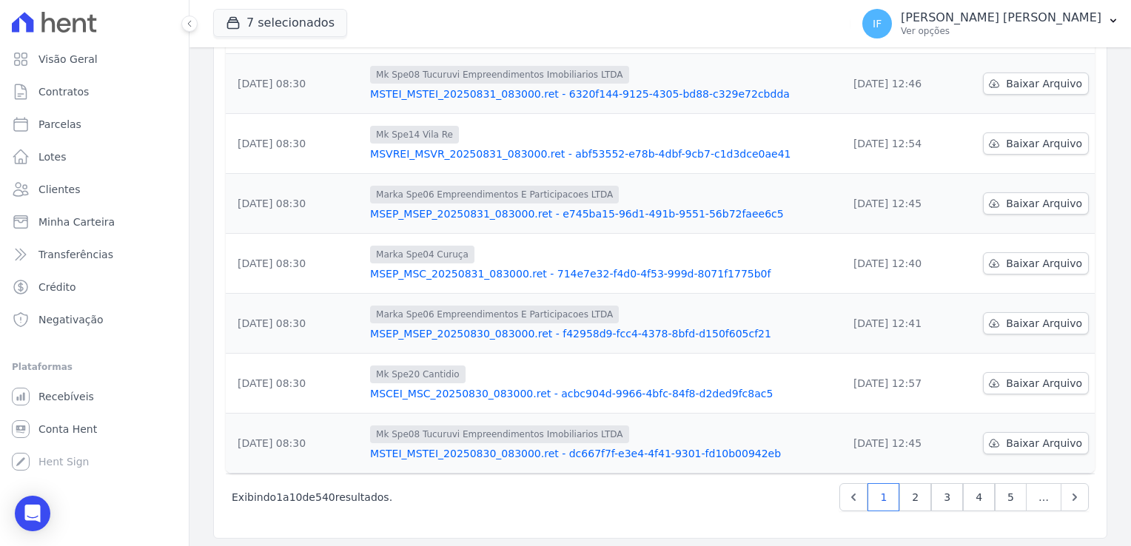
scroll to position [386, 0]
click at [915, 499] on link "2" at bounding box center [915, 496] width 32 height 28
